Goal: Transaction & Acquisition: Book appointment/travel/reservation

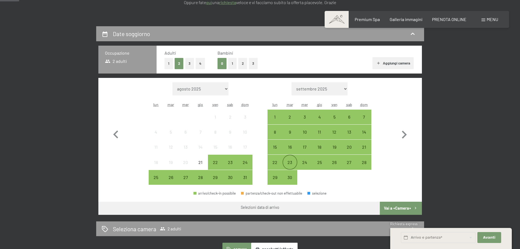
scroll to position [109, 0]
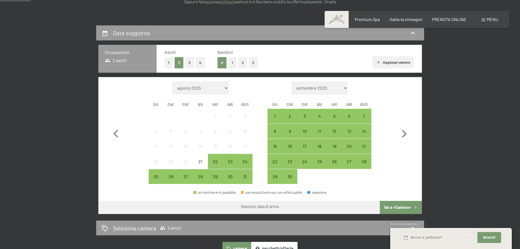
click at [180, 60] on button "2" at bounding box center [179, 62] width 9 height 11
click at [332, 115] on div "5" at bounding box center [335, 121] width 14 height 14
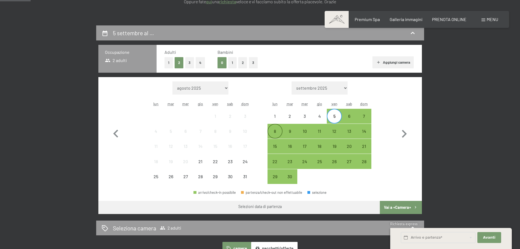
click at [272, 130] on div "8" at bounding box center [275, 136] width 14 height 14
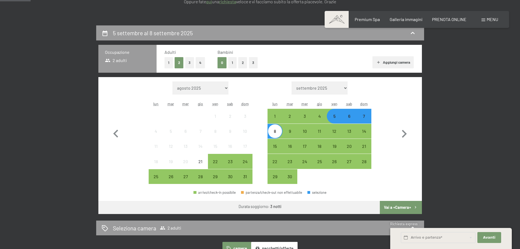
click at [404, 209] on button "Vai a «Camera»" at bounding box center [401, 207] width 42 height 13
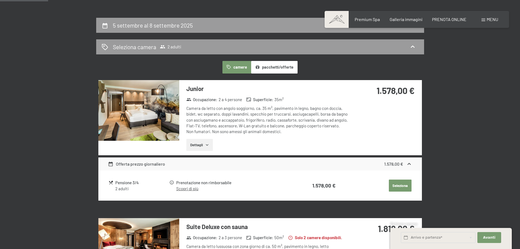
scroll to position [107, 0]
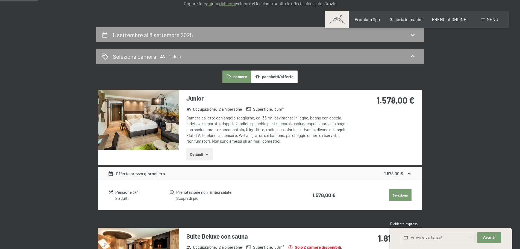
click at [400, 193] on button "Seleziona" at bounding box center [400, 195] width 23 height 12
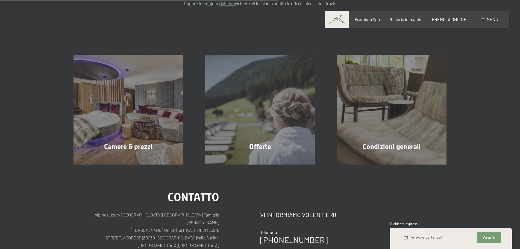
scroll to position [135, 0]
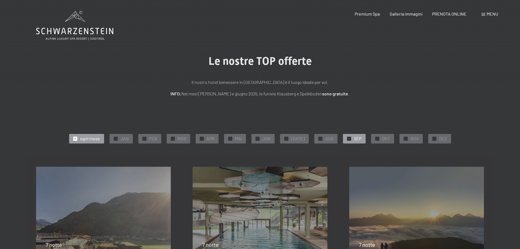
click at [348, 140] on span "✓" at bounding box center [349, 139] width 2 height 4
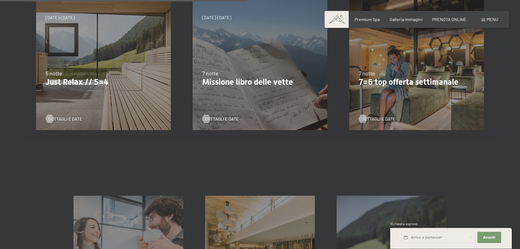
scroll to position [219, 0]
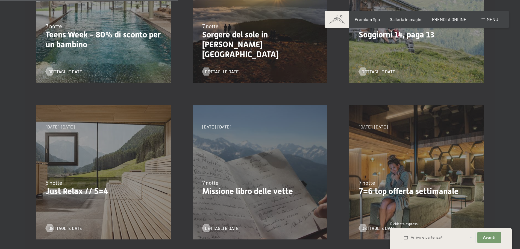
click at [97, 183] on div "5 notte" at bounding box center [104, 183] width 116 height 8
click at [50, 227] on div at bounding box center [49, 228] width 5 height 8
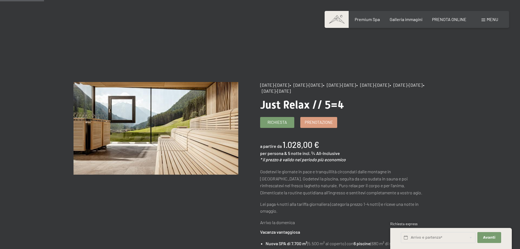
click at [312, 119] on span "Prenotazione" at bounding box center [319, 122] width 28 height 6
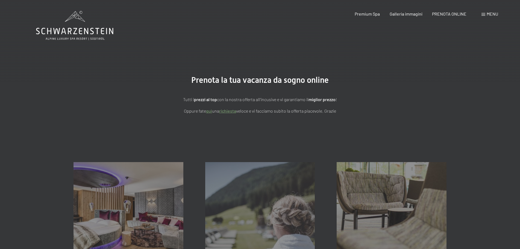
select select "2025-09-01"
select select "2025-10-01"
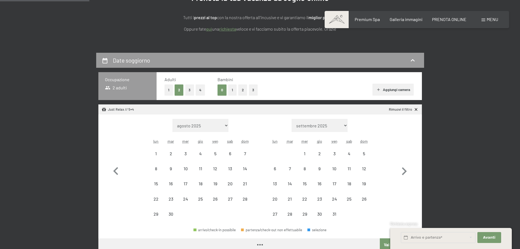
scroll to position [109, 0]
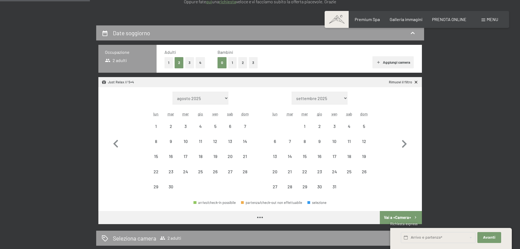
select select "2025-09-01"
select select "2025-10-01"
click at [244, 126] on div "7" at bounding box center [245, 131] width 14 height 14
select select "2025-09-01"
select select "2025-10-01"
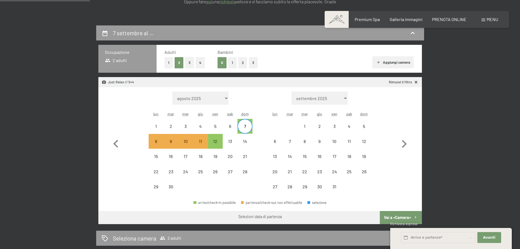
click at [214, 141] on span "Consenso marketing*" at bounding box center [228, 140] width 41 height 5
click at [205, 141] on input "Consenso marketing*" at bounding box center [202, 140] width 5 height 5
click at [214, 141] on span "Consenso marketing*" at bounding box center [228, 140] width 41 height 5
click at [205, 141] on input "Consenso marketing*" at bounding box center [202, 140] width 5 height 5
click at [214, 141] on span "Consenso marketing*" at bounding box center [228, 140] width 41 height 5
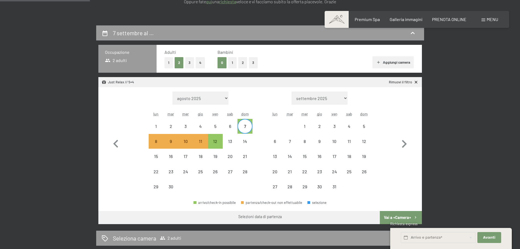
click at [205, 141] on input "Consenso marketing*" at bounding box center [202, 140] width 5 height 5
click at [214, 141] on span "Consenso marketing*" at bounding box center [228, 140] width 41 height 5
click at [205, 141] on input "Consenso marketing*" at bounding box center [202, 140] width 5 height 5
checkbox input "false"
click at [407, 217] on button "Vai a «Camera»" at bounding box center [401, 217] width 42 height 13
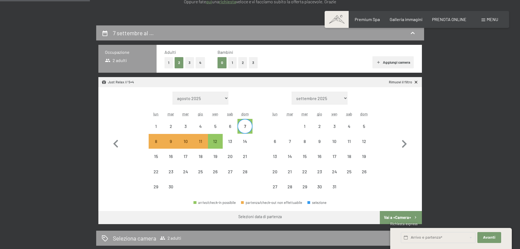
scroll to position [135, 0]
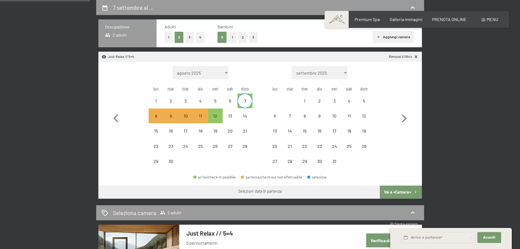
select select "2025-09-01"
select select "2025-10-01"
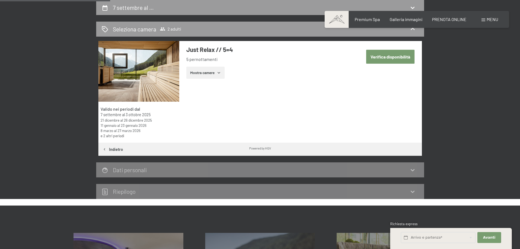
click at [398, 59] on button "Verifica disponibilità" at bounding box center [390, 57] width 48 height 14
select select "2025-09-01"
select select "2025-10-01"
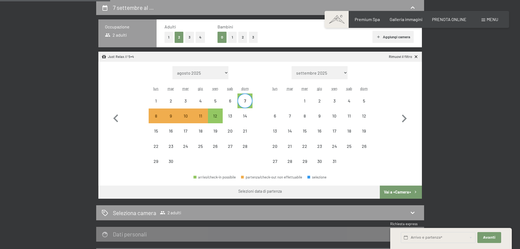
click at [251, 101] on div "7" at bounding box center [245, 106] width 14 height 14
select select "2025-09-01"
select select "2025-10-01"
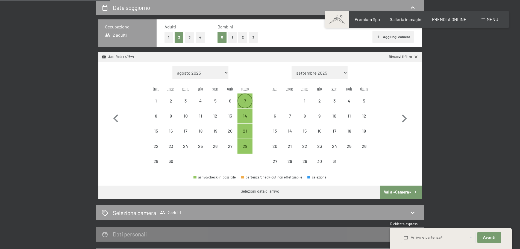
click at [244, 99] on div "7" at bounding box center [245, 106] width 14 height 14
select select "2025-09-01"
select select "2025-10-01"
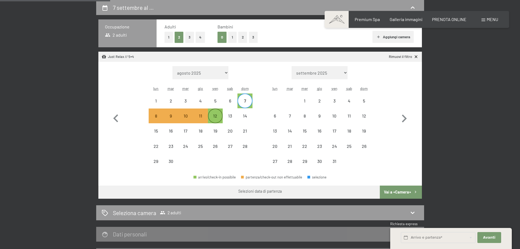
click at [216, 116] on div "12" at bounding box center [216, 121] width 14 height 14
select select "2025-09-01"
select select "2025-10-01"
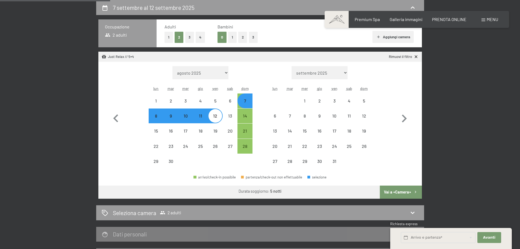
select select "2025-09-01"
select select "2025-10-01"
click at [399, 191] on button "Vai a «Camera»" at bounding box center [401, 192] width 42 height 13
select select "2025-09-01"
select select "2025-10-01"
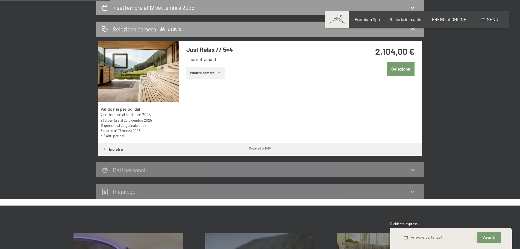
click at [401, 68] on button "Seleziona" at bounding box center [401, 69] width 28 height 14
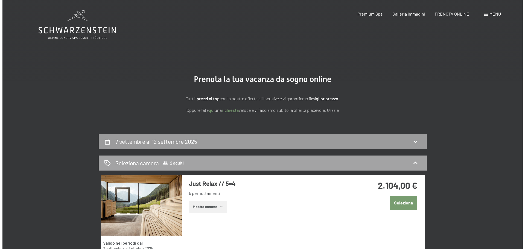
scroll to position [0, 0]
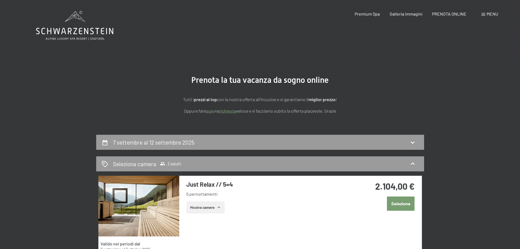
click at [484, 12] on div "Menu" at bounding box center [490, 14] width 17 height 6
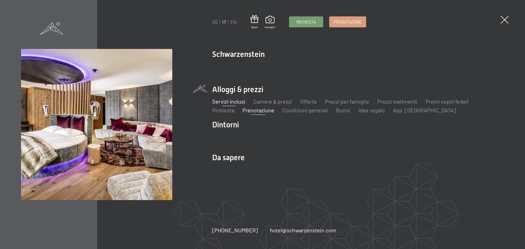
click at [227, 100] on link "Servizi inclusi" at bounding box center [228, 101] width 33 height 7
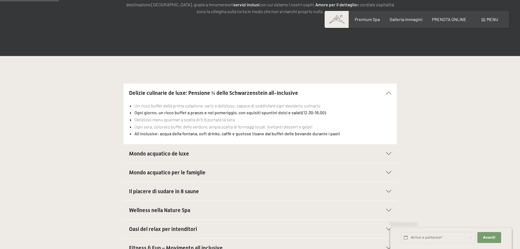
scroll to position [137, 0]
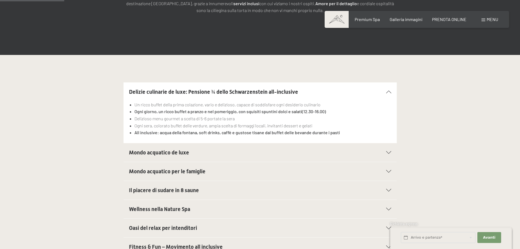
click at [388, 152] on icon at bounding box center [388, 152] width 5 height 3
